Goal: Information Seeking & Learning: Learn about a topic

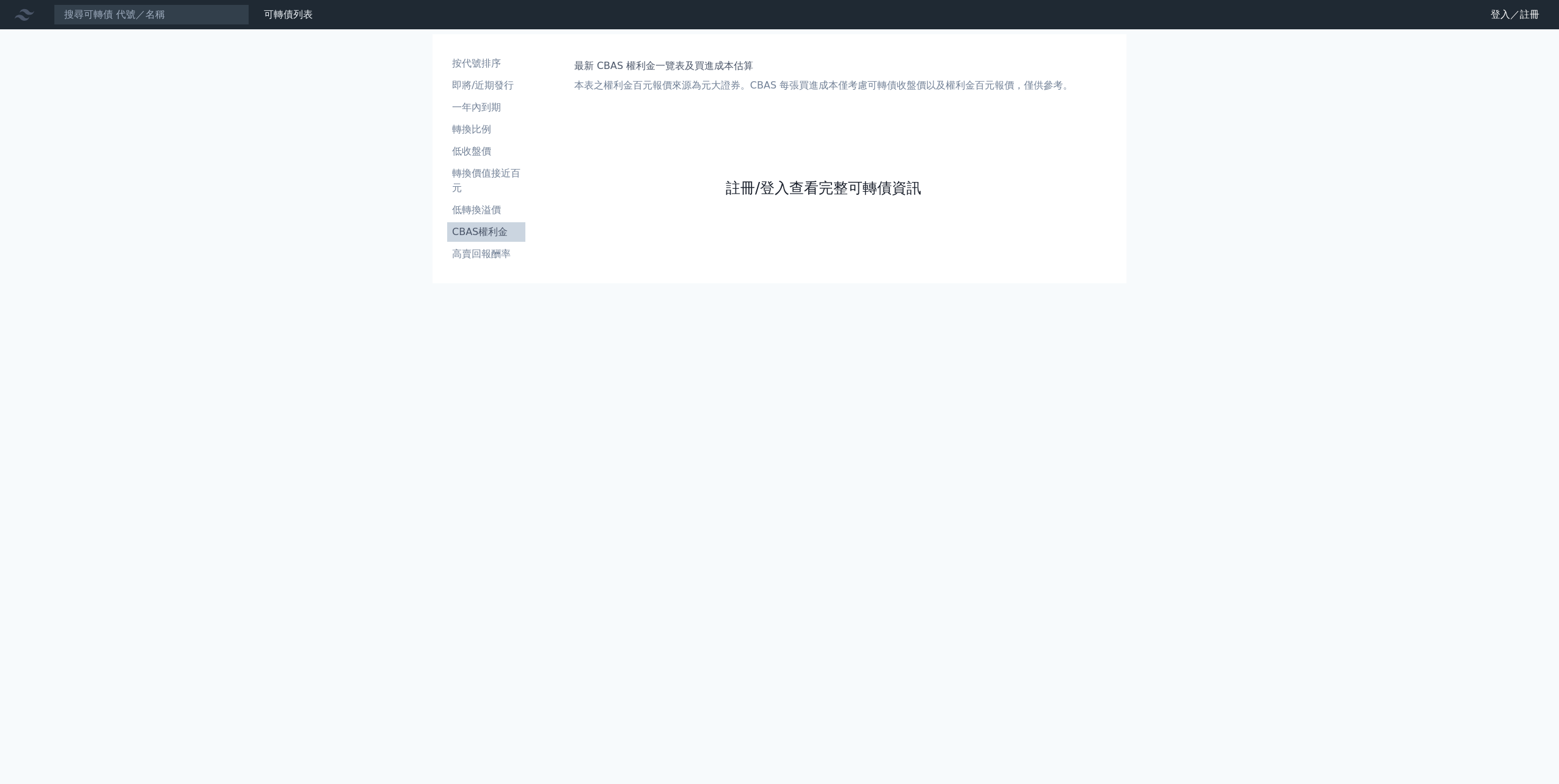
click at [794, 190] on link "註冊/登入查看完整可轉債資訊" at bounding box center [823, 188] width 195 height 20
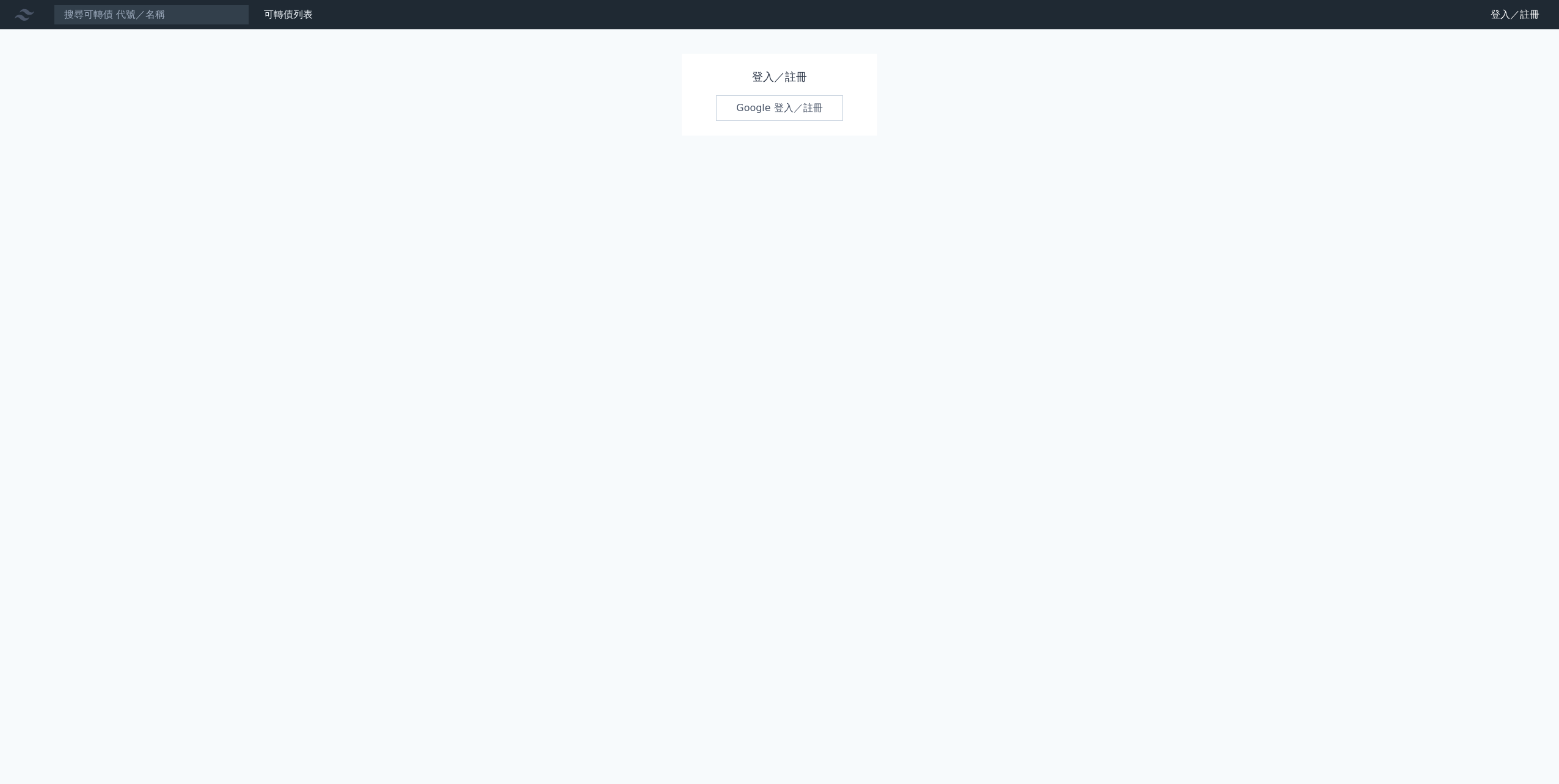
click at [778, 102] on link "Google 登入／註冊" at bounding box center [780, 108] width 127 height 26
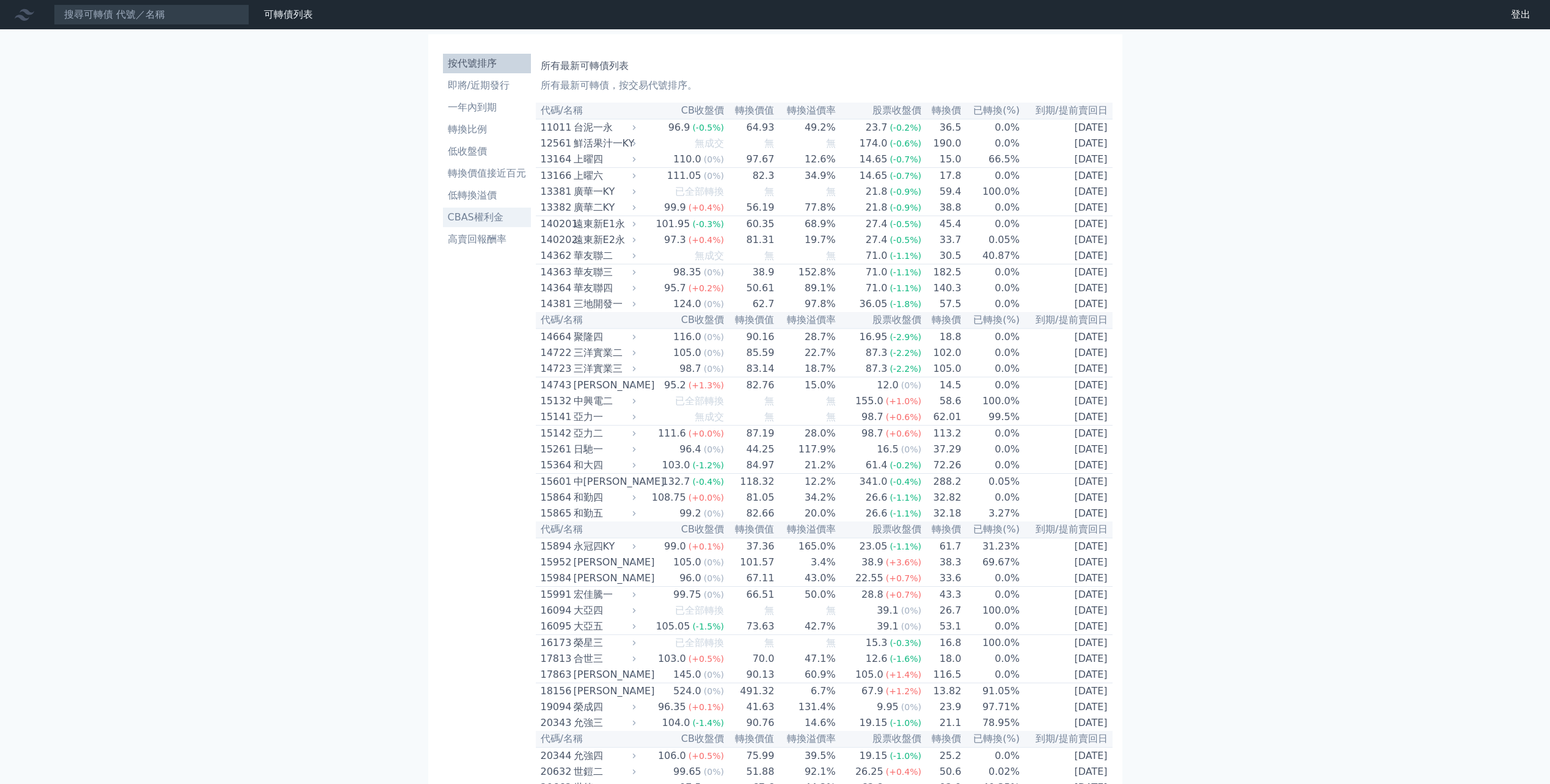
click at [477, 225] on link "CBAS權利金" at bounding box center [486, 217] width 88 height 20
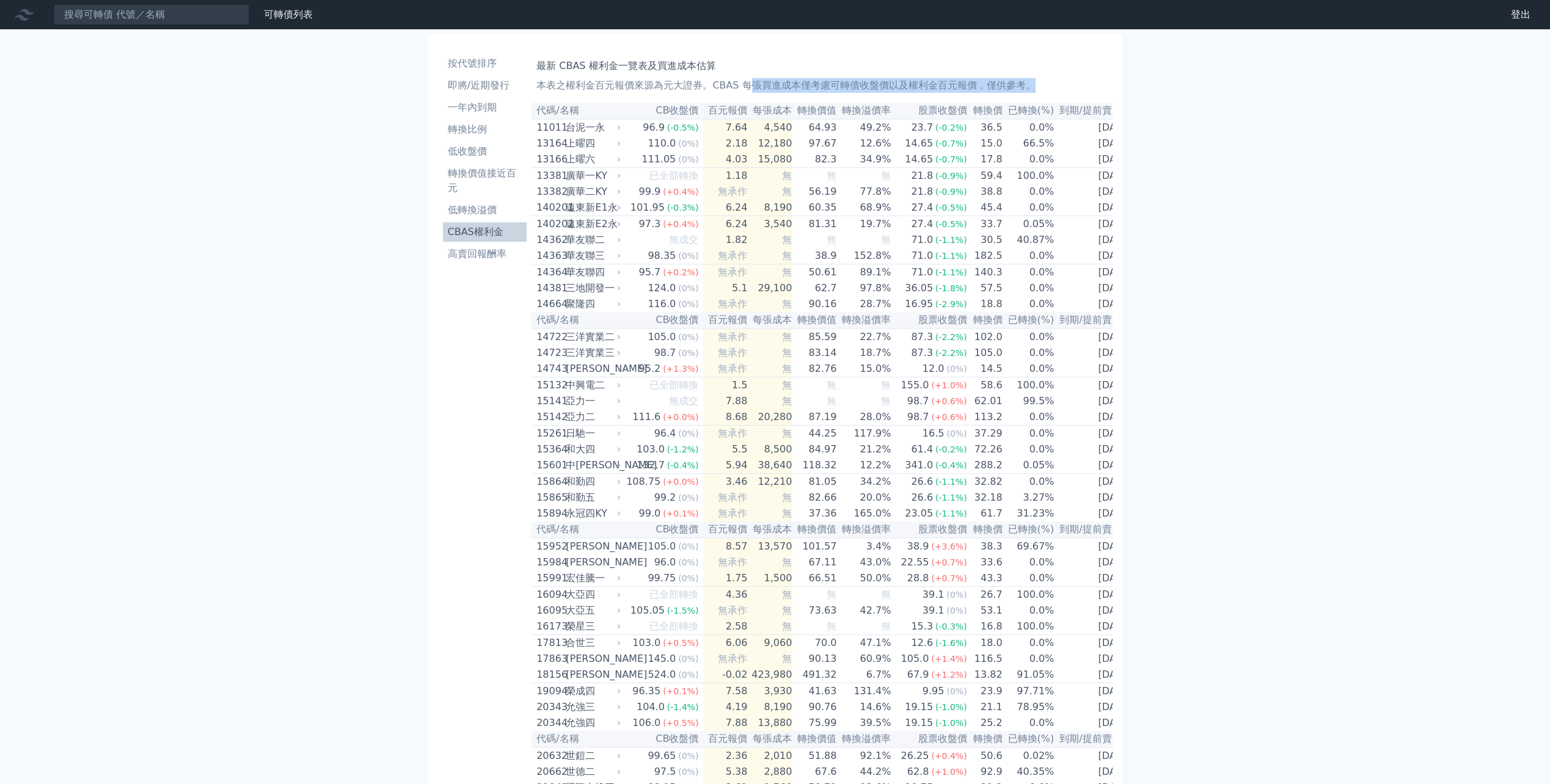
drag, startPoint x: 750, startPoint y: 84, endPoint x: 1078, endPoint y: 81, distance: 328.0
click at [1078, 81] on p "本表之權利金百元報價來源為元大證券。CBAS 每張買進成本僅考慮可轉債收盤價以及權利金百元報價，僅供參考。" at bounding box center [822, 86] width 570 height 15
click at [1078, 80] on p "本表之權利金百元報價來源為元大證券。CBAS 每張買進成本僅考慮可轉債收盤價以及權利金百元報價，僅供參考。" at bounding box center [822, 86] width 570 height 15
click at [980, 81] on p "本表之權利金百元報價來源為元大證券。CBAS 每張買進成本僅考慮可轉債收盤價以及權利金百元報價，僅供參考。" at bounding box center [822, 86] width 570 height 15
click at [170, 15] on input at bounding box center [151, 14] width 195 height 21
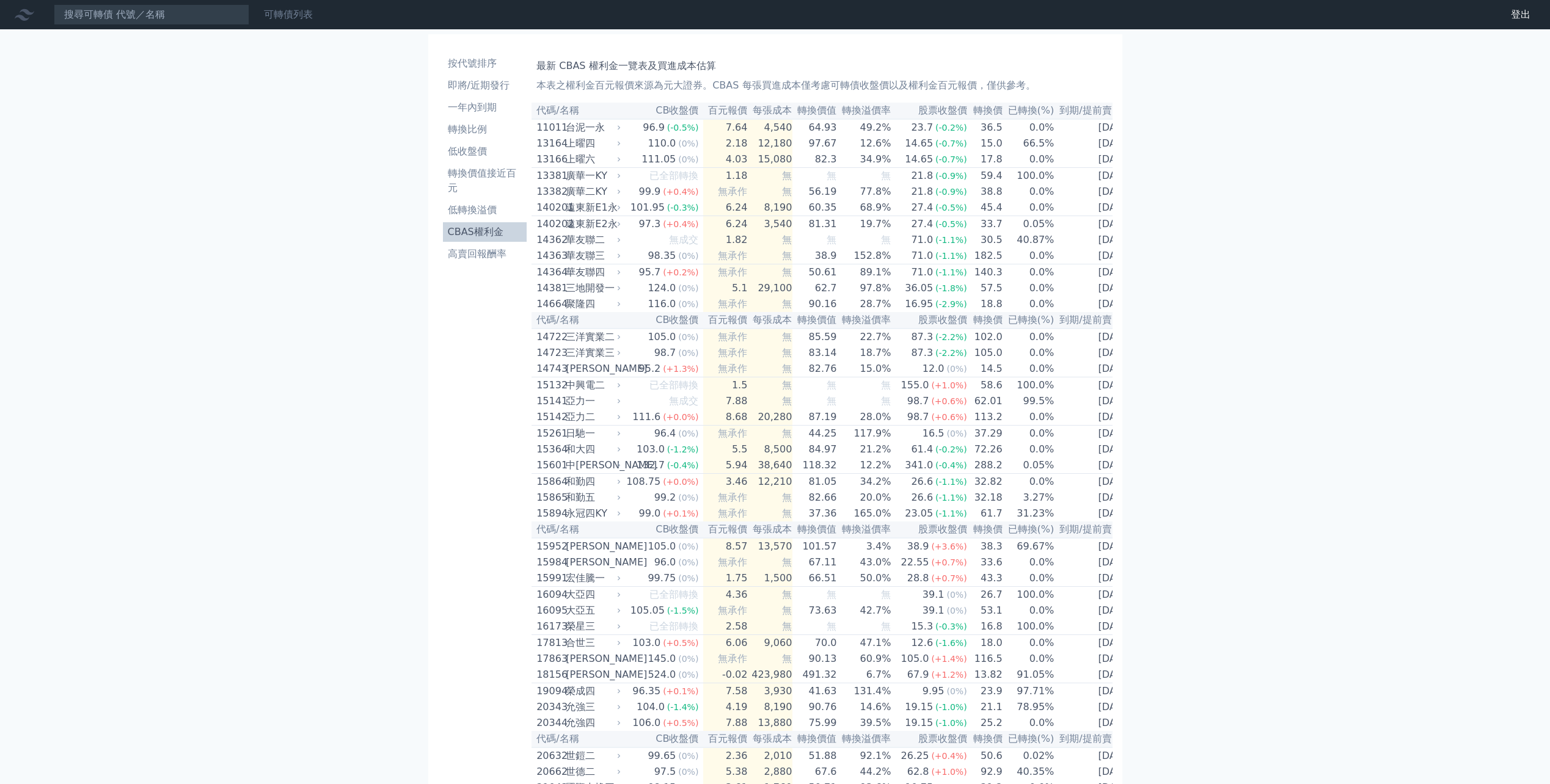
click at [281, 17] on link "可轉債列表" at bounding box center [288, 14] width 49 height 12
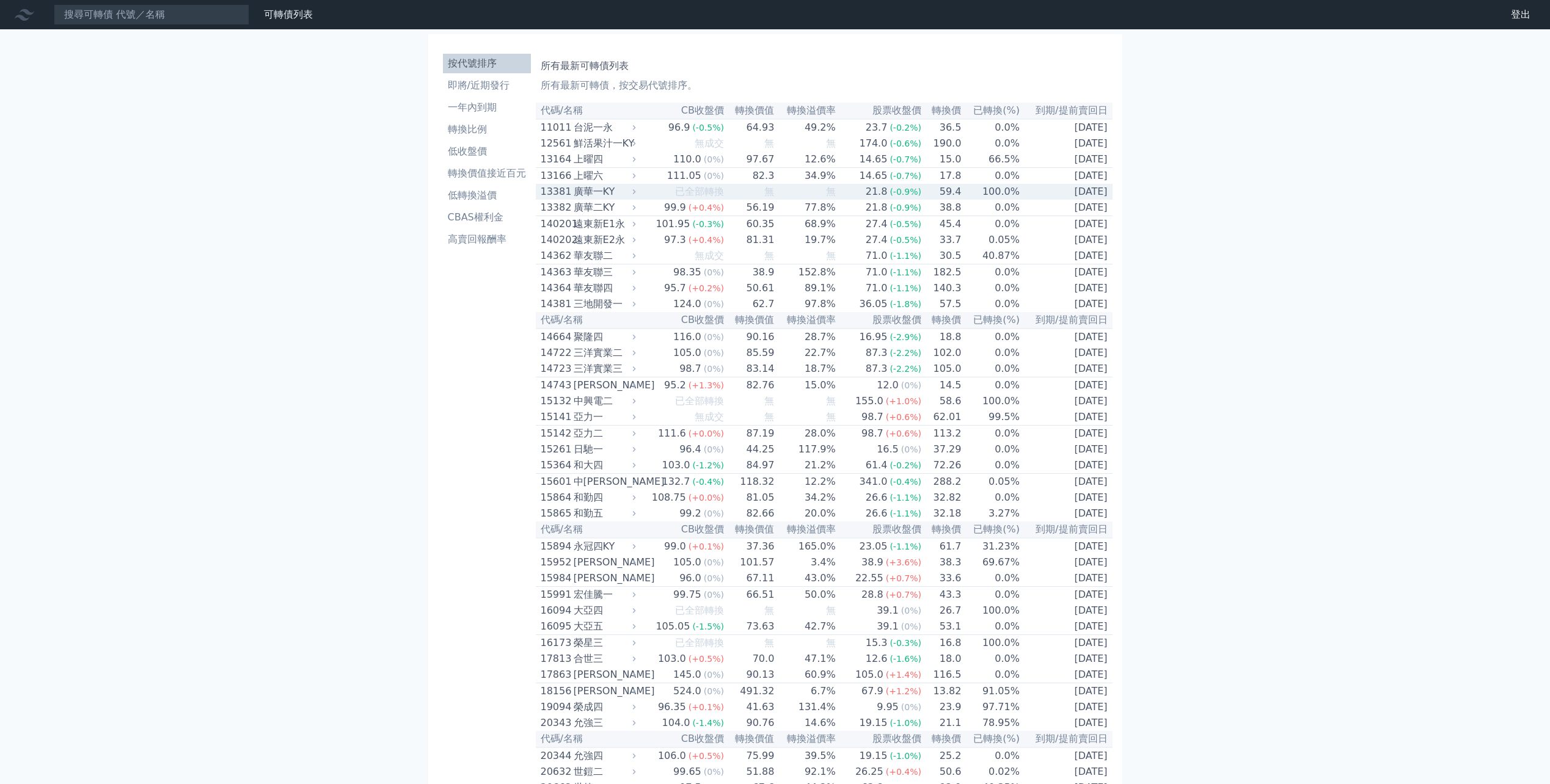
click at [894, 197] on span "(-0.9%)" at bounding box center [905, 192] width 32 height 10
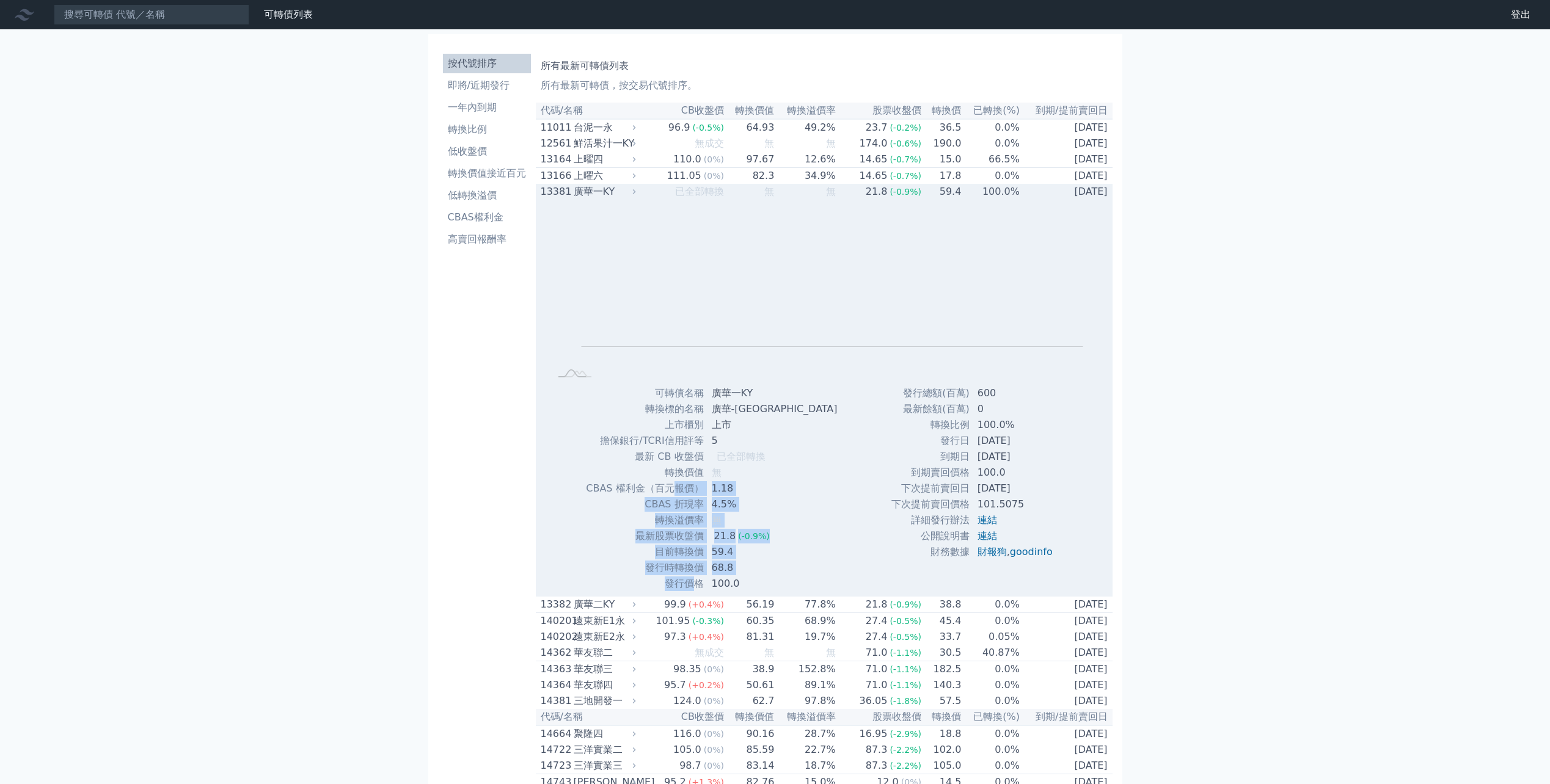
drag, startPoint x: 672, startPoint y: 499, endPoint x: 697, endPoint y: 596, distance: 100.2
click at [697, 591] on tbody "可轉債名稱 廣華一KY 轉換標的名稱 [GEOGRAPHIC_DATA] 上市櫃別 上市 擔保銀行/TCRI信用評等 5 最新 CB 收盤價 已全部轉換" at bounding box center [716, 488] width 262 height 206
drag, startPoint x: 697, startPoint y: 596, endPoint x: 688, endPoint y: 587, distance: 12.7
click at [692, 591] on td "發行價格" at bounding box center [645, 583] width 119 height 16
click at [672, 559] on td "目前轉換價" at bounding box center [645, 551] width 119 height 16
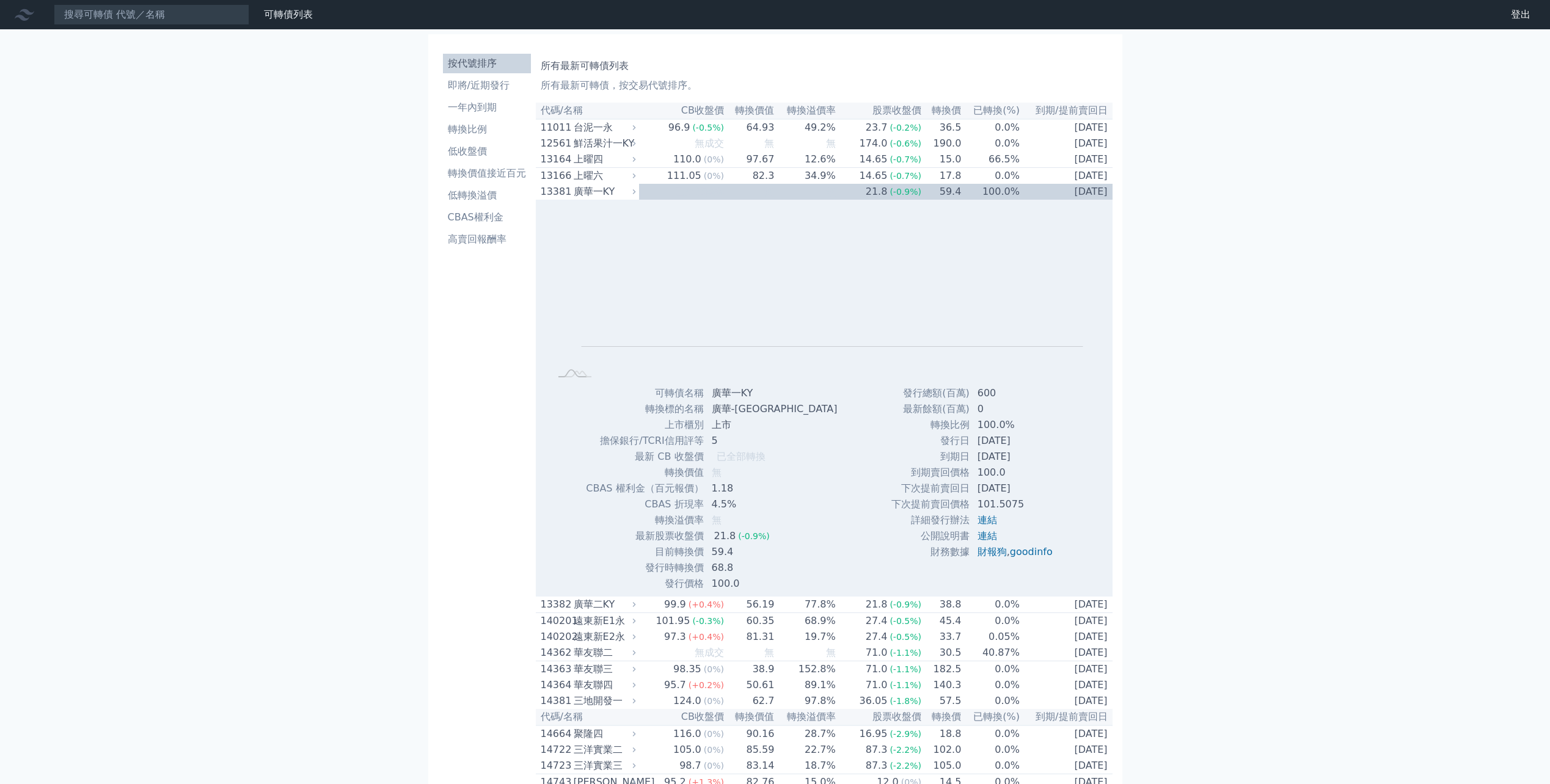
click at [0, 0] on link "財務數據" at bounding box center [0, 0] width 0 height 0
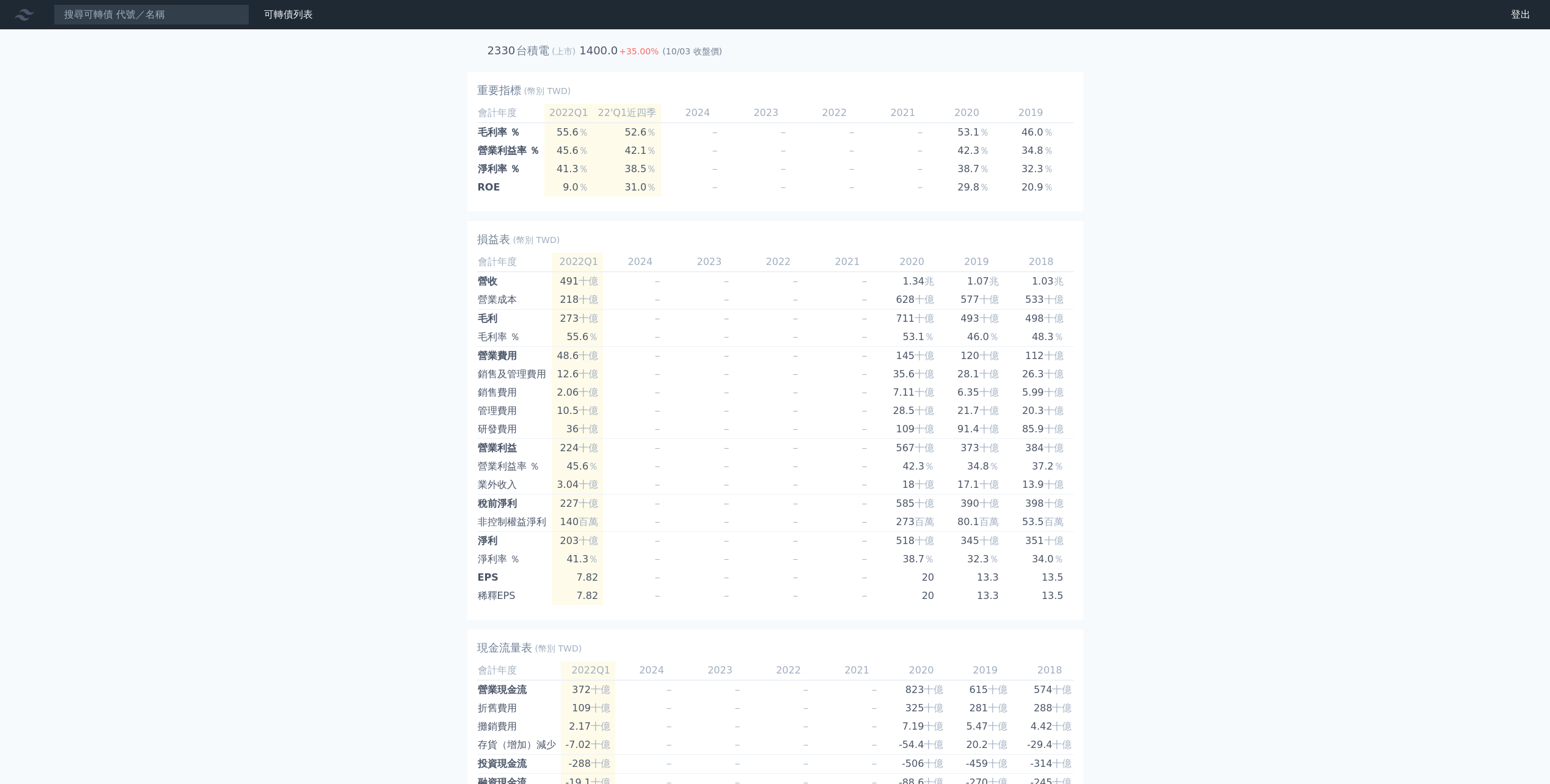
click at [20, 13] on icon at bounding box center [25, 15] width 20 height 20
click at [283, 8] on div "可轉債列表" at bounding box center [288, 15] width 58 height 15
click at [272, 14] on link "可轉債列表" at bounding box center [288, 14] width 49 height 12
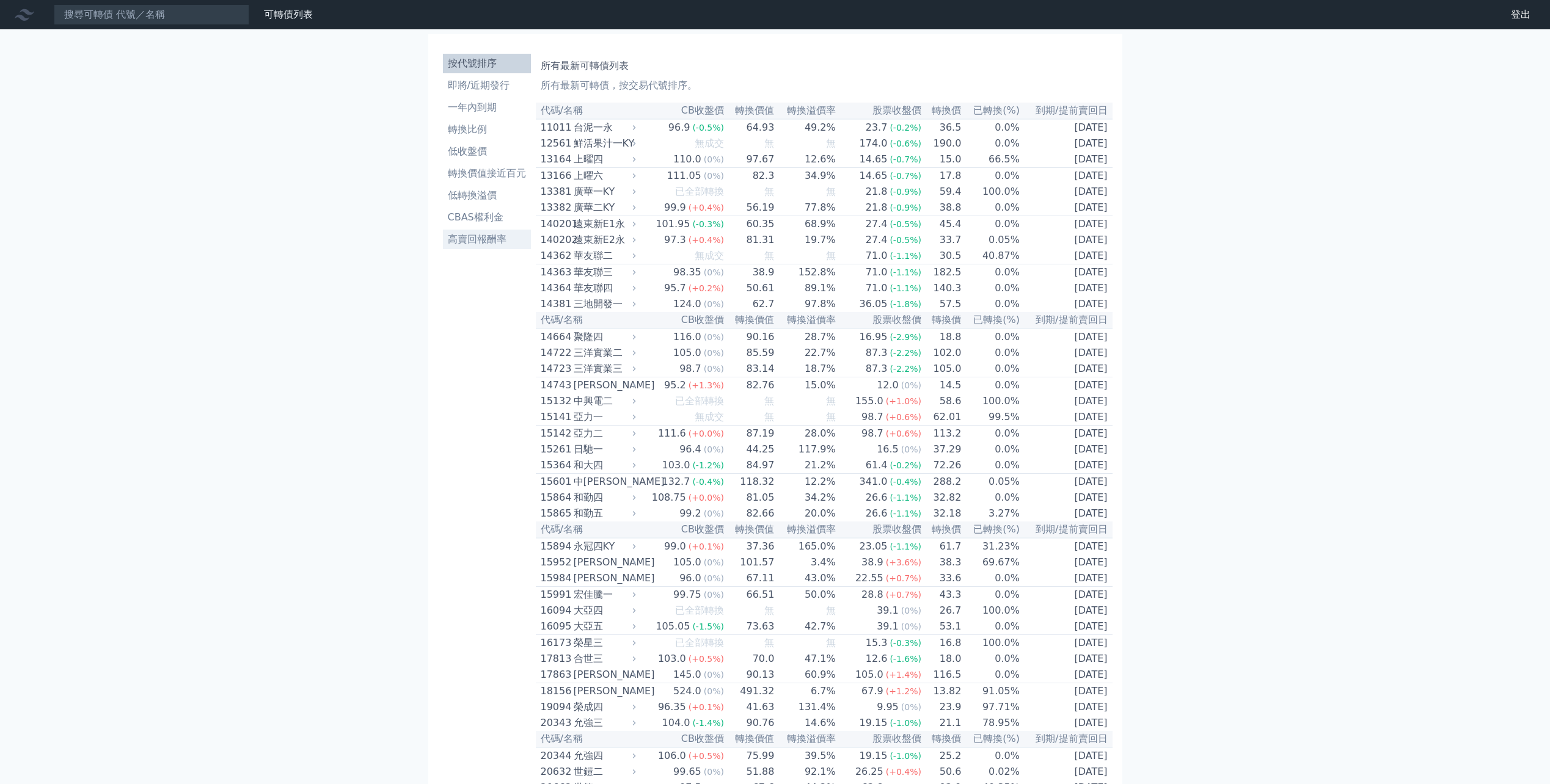
click at [483, 242] on li "高賣回報酬率" at bounding box center [486, 239] width 88 height 15
click at [482, 241] on li "高賣回報酬率" at bounding box center [486, 239] width 88 height 15
